Goal: Find specific page/section: Find specific page/section

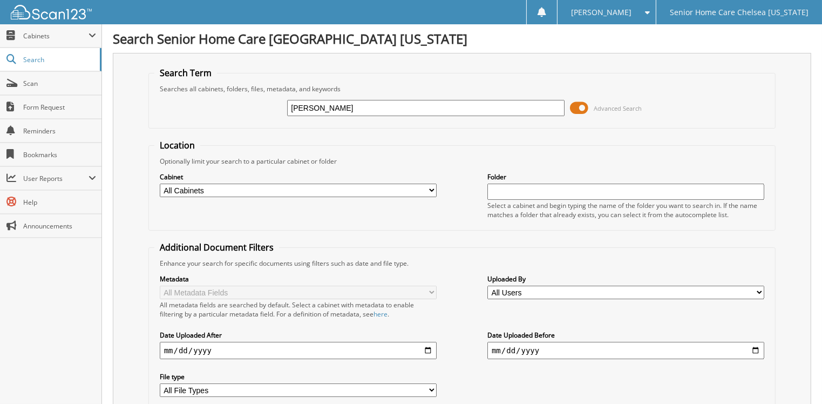
type input "[PERSON_NAME]"
click at [582, 108] on span at bounding box center [579, 108] width 18 height 16
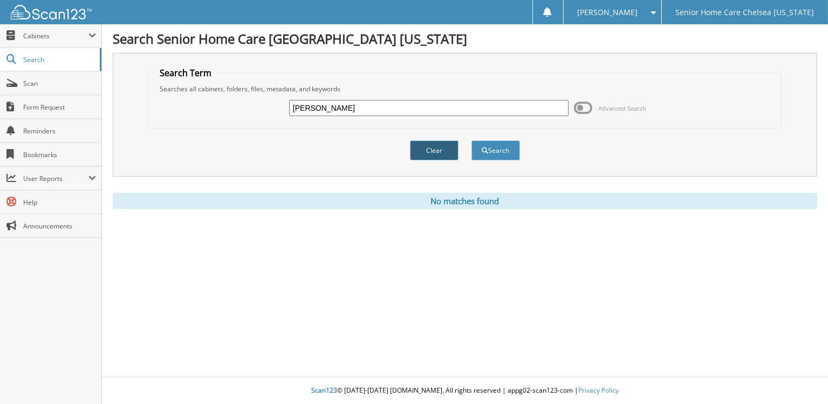
click at [432, 145] on button "Clear" at bounding box center [434, 150] width 49 height 20
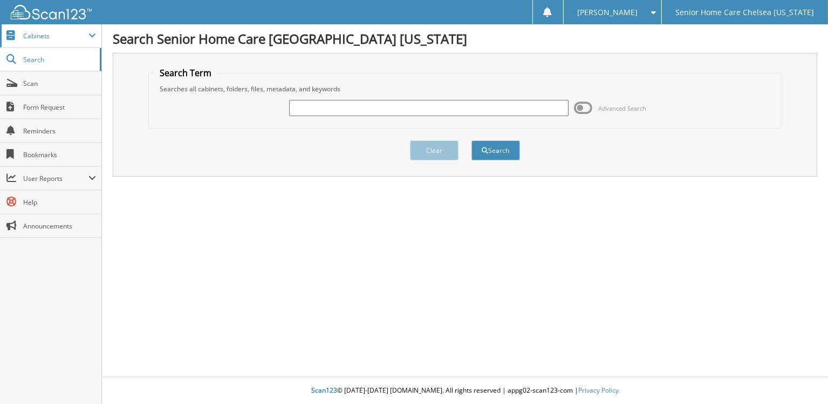
click at [42, 32] on span "Cabinets" at bounding box center [55, 35] width 65 height 9
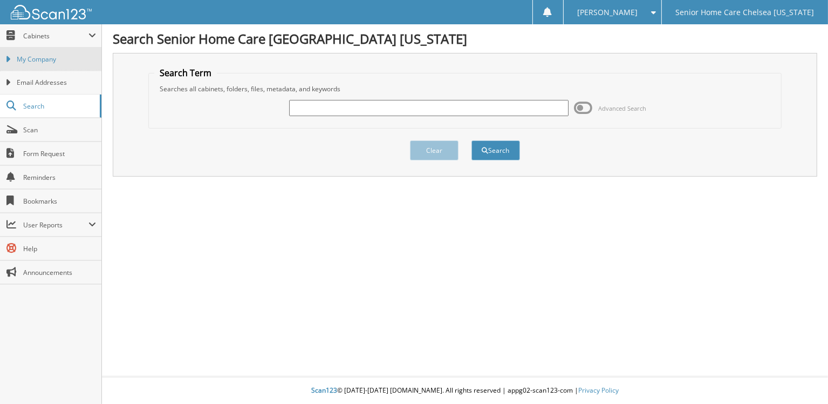
click at [41, 53] on link "My Company" at bounding box center [50, 58] width 101 height 23
